Goal: Consume media (video, audio)

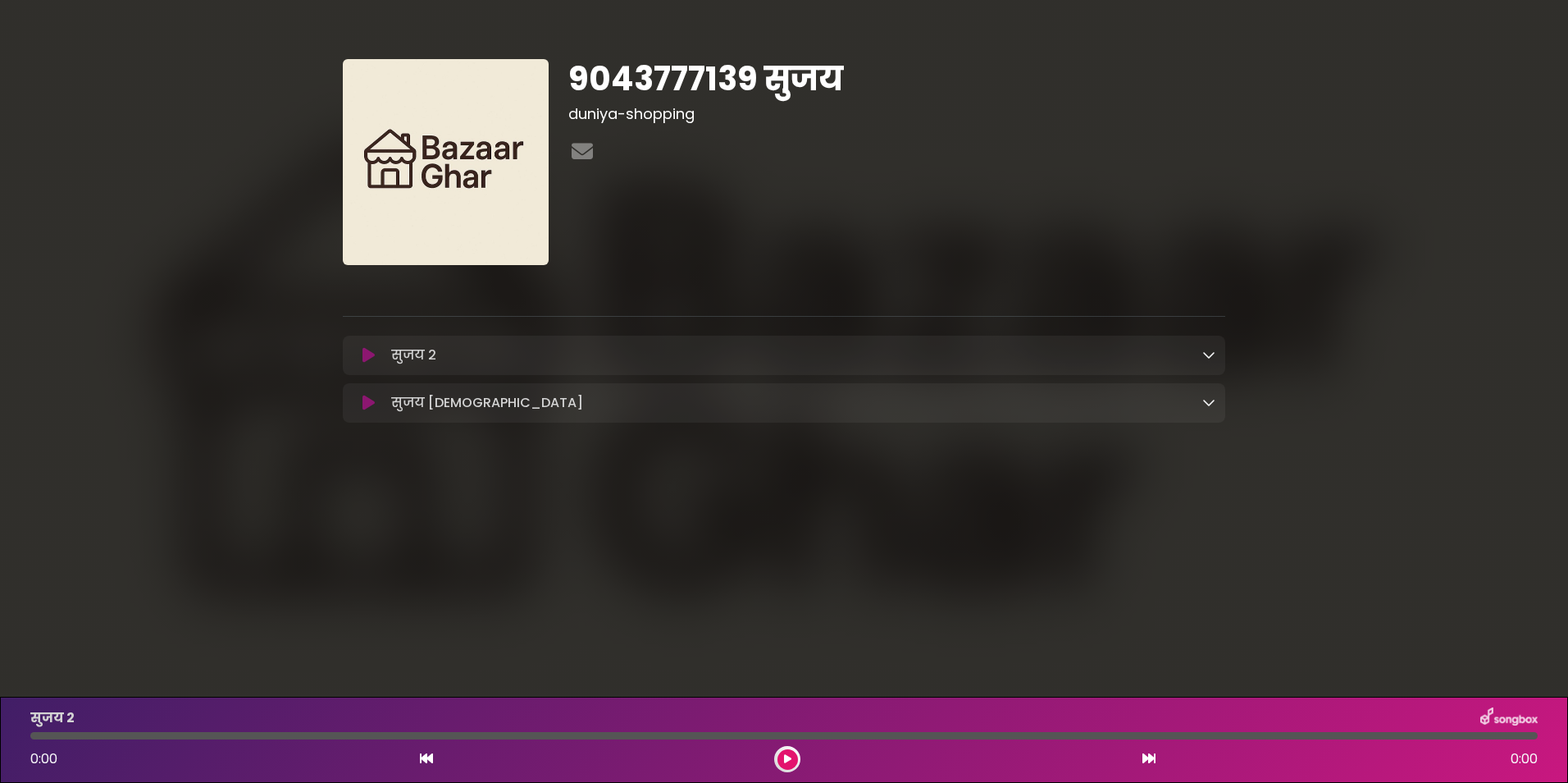
click at [372, 356] on icon at bounding box center [369, 355] width 13 height 16
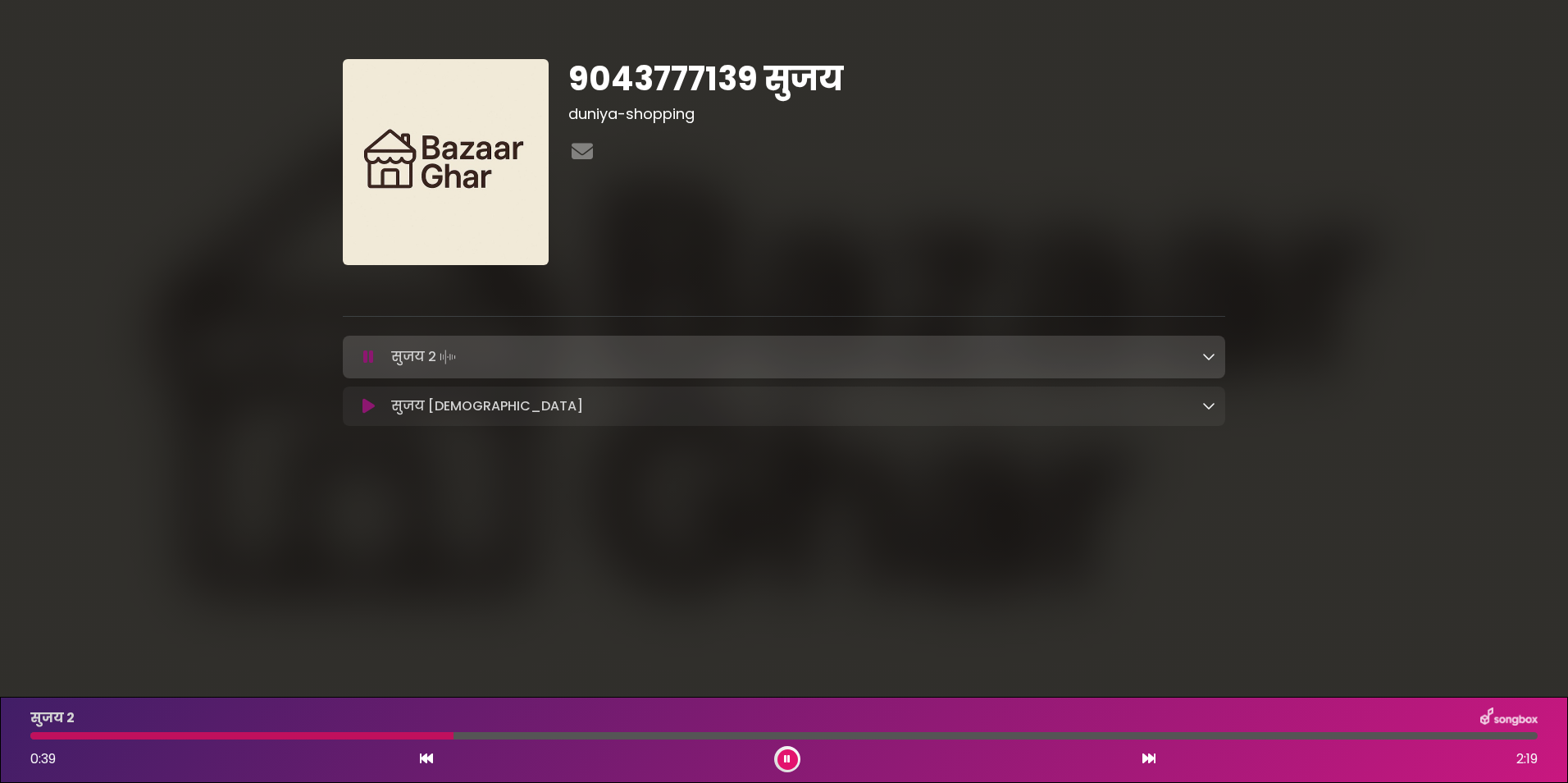
click at [790, 761] on button at bounding box center [787, 759] width 20 height 20
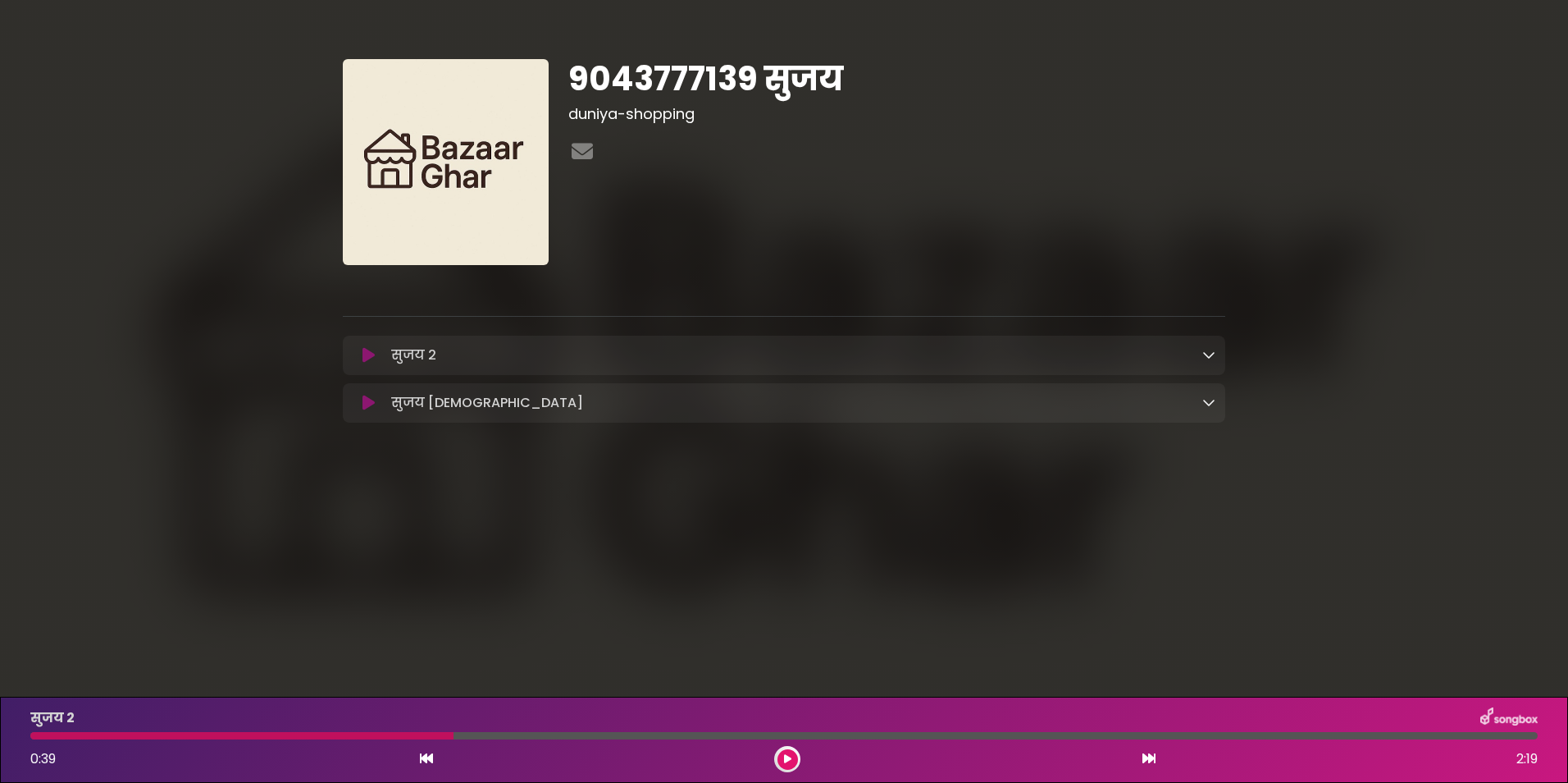
click at [369, 399] on icon at bounding box center [369, 403] width 13 height 16
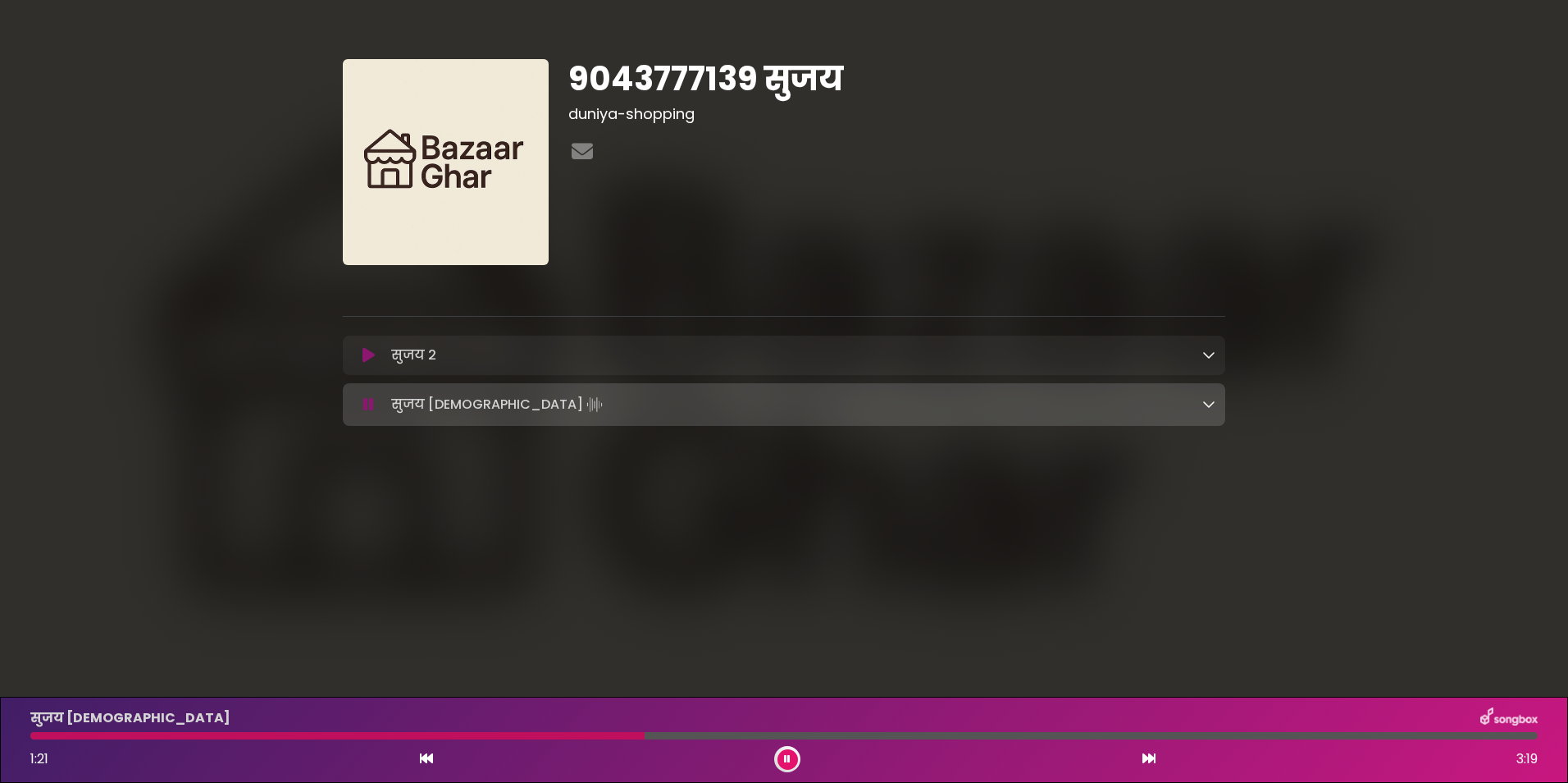
click at [763, 734] on div at bounding box center [784, 736] width 1507 height 8
click at [751, 733] on div at bounding box center [400, 736] width 741 height 8
click at [727, 733] on div at bounding box center [393, 736] width 727 height 8
click at [704, 733] on div at bounding box center [380, 736] width 701 height 8
click at [670, 733] on div at bounding box center [385, 736] width 710 height 8
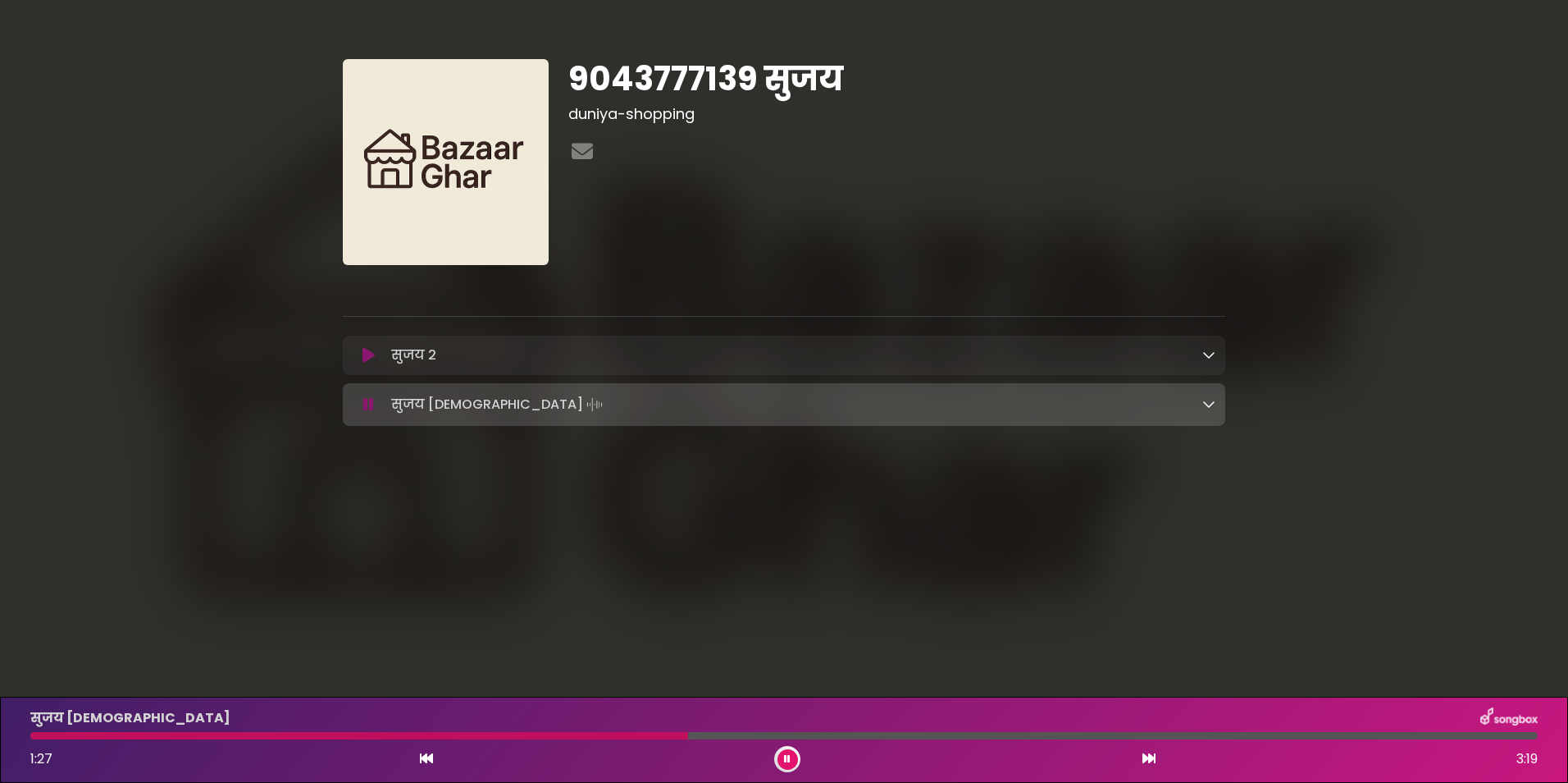
click at [640, 731] on div "सुजय [DEMOGRAPHIC_DATA] 1:27 3:19" at bounding box center [784, 740] width 1527 height 65
click at [664, 734] on div at bounding box center [364, 736] width 668 height 8
click at [813, 736] on div at bounding box center [784, 736] width 1507 height 8
click at [789, 754] on icon at bounding box center [787, 759] width 7 height 10
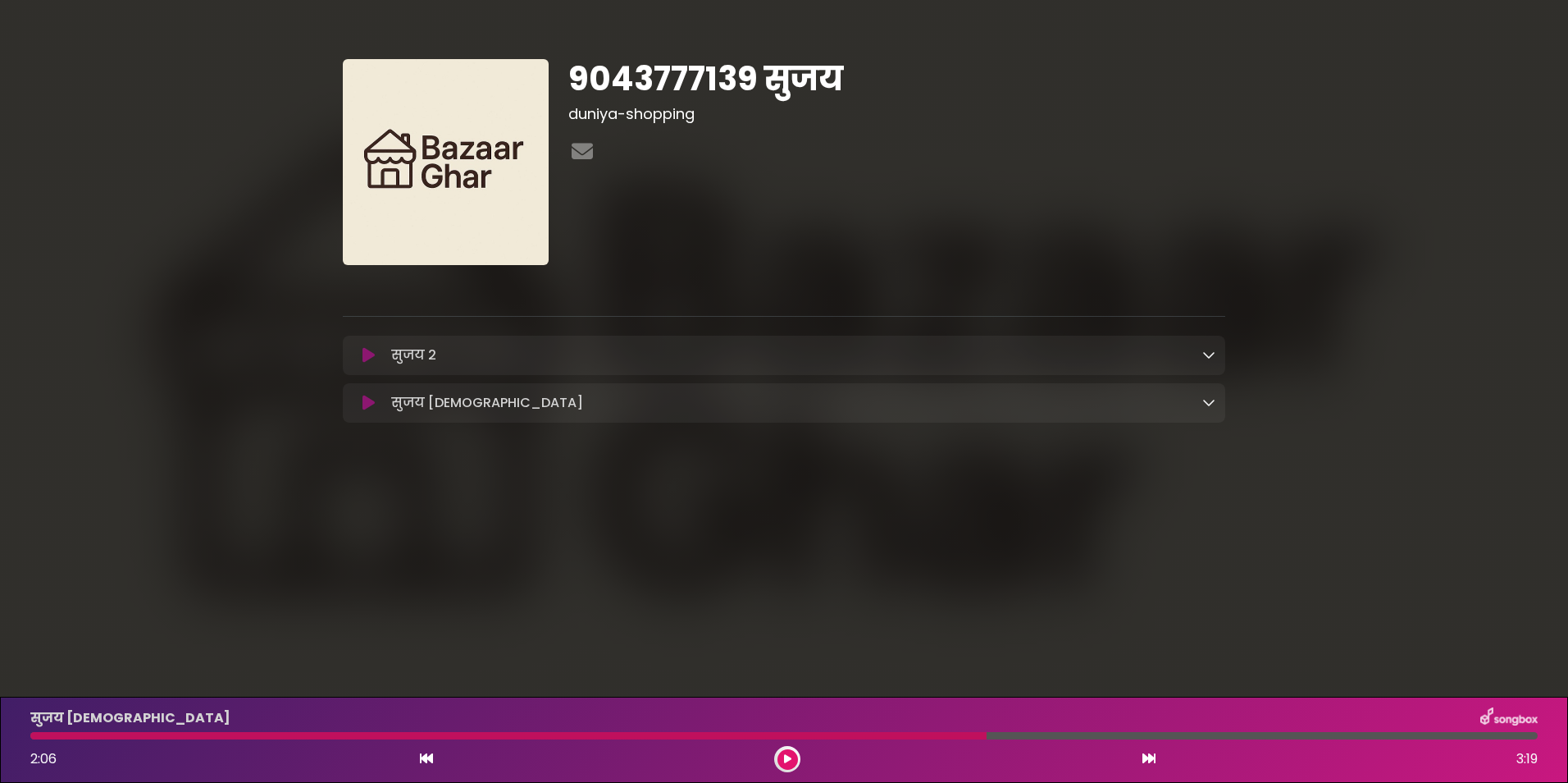
click at [968, 735] on div at bounding box center [508, 736] width 956 height 8
click at [944, 735] on div at bounding box center [508, 736] width 956 height 8
drag, startPoint x: 977, startPoint y: 736, endPoint x: 947, endPoint y: 736, distance: 30.0
click at [947, 736] on div at bounding box center [508, 736] width 956 height 8
drag, startPoint x: 58, startPoint y: 735, endPoint x: 22, endPoint y: 735, distance: 36.0
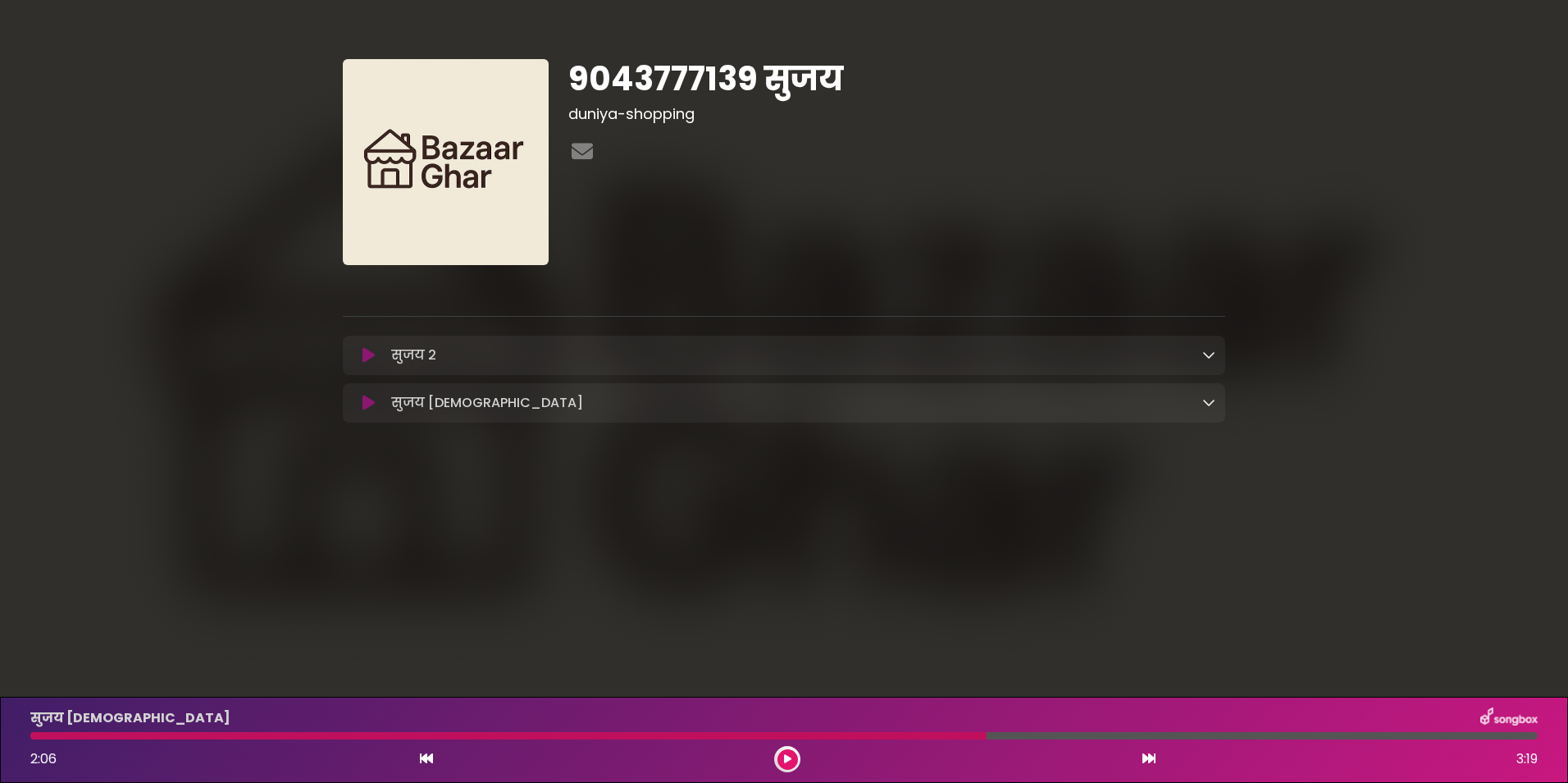
click at [29, 735] on div at bounding box center [784, 736] width 1527 height 8
drag, startPoint x: 751, startPoint y: 733, endPoint x: 443, endPoint y: 712, distance: 308.7
click at [443, 712] on div "सुजय [DEMOGRAPHIC_DATA] 2:06 3:19" at bounding box center [784, 740] width 1527 height 65
click at [786, 754] on icon at bounding box center [788, 759] width 8 height 10
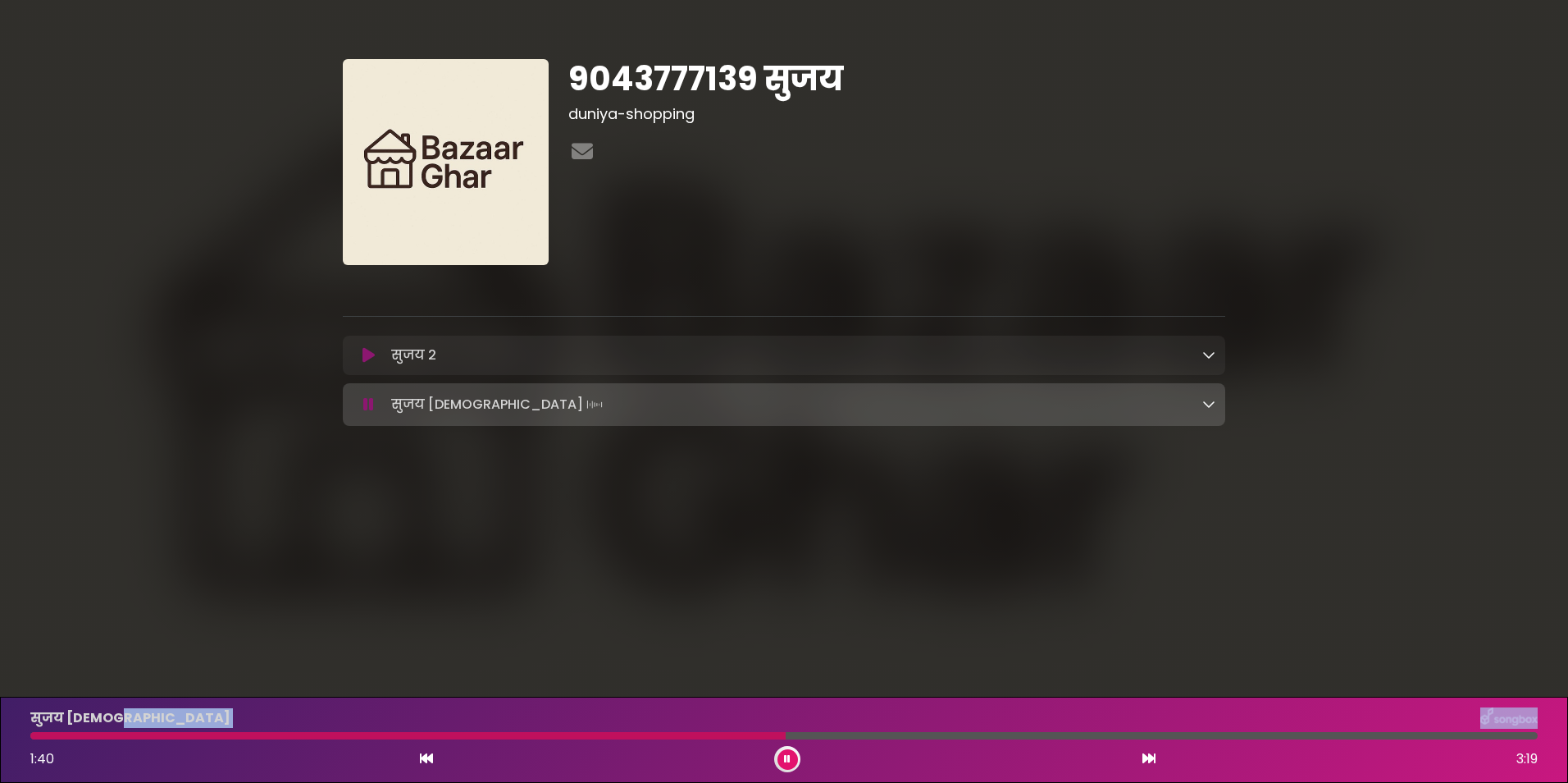
click at [784, 758] on icon at bounding box center [787, 759] width 7 height 10
